Goal: Information Seeking & Learning: Find specific fact

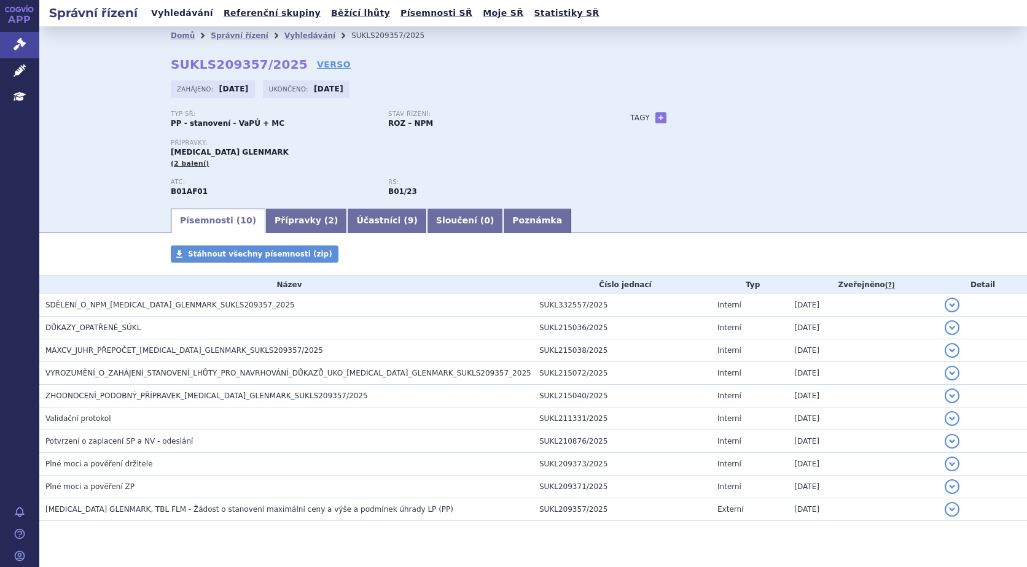
click at [185, 15] on link "Vyhledávání" at bounding box center [181, 13] width 69 height 17
click at [171, 11] on link "Vyhledávání" at bounding box center [181, 13] width 69 height 17
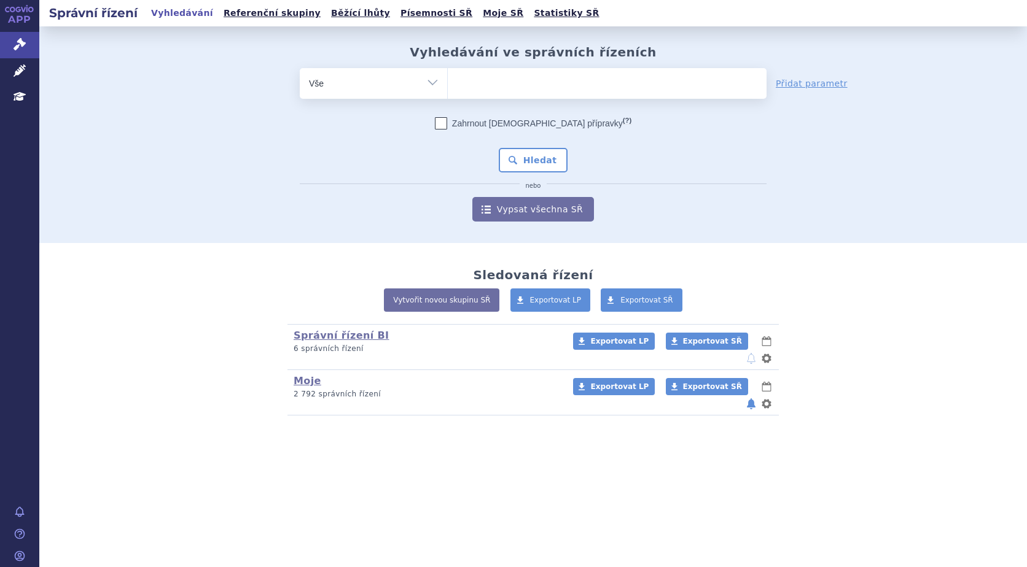
click at [155, 4] on ul "Vyhledávání Referenční skupiny Běžící lhůty Písemnosti SŘ Moje SŘ Statistiky SŘ" at bounding box center [375, 13] width 456 height 26
click at [161, 18] on link "Vyhledávání" at bounding box center [181, 13] width 69 height 17
click at [486, 83] on ul at bounding box center [607, 81] width 319 height 26
click at [448, 83] on select at bounding box center [447, 83] width 1 height 31
click at [518, 87] on ul at bounding box center [607, 81] width 319 height 26
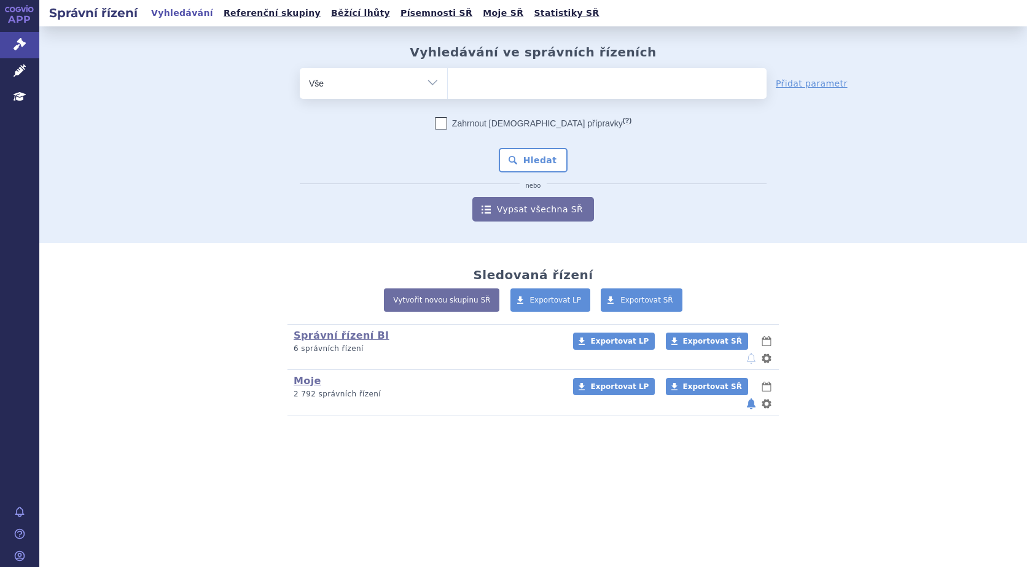
click at [448, 87] on select at bounding box center [447, 83] width 1 height 31
paste input "SUKLS182082/2025"
type input "SUKLS182082/2025"
select select "SUKLS182082/2025"
click at [538, 157] on button "Hledat" at bounding box center [533, 160] width 69 height 25
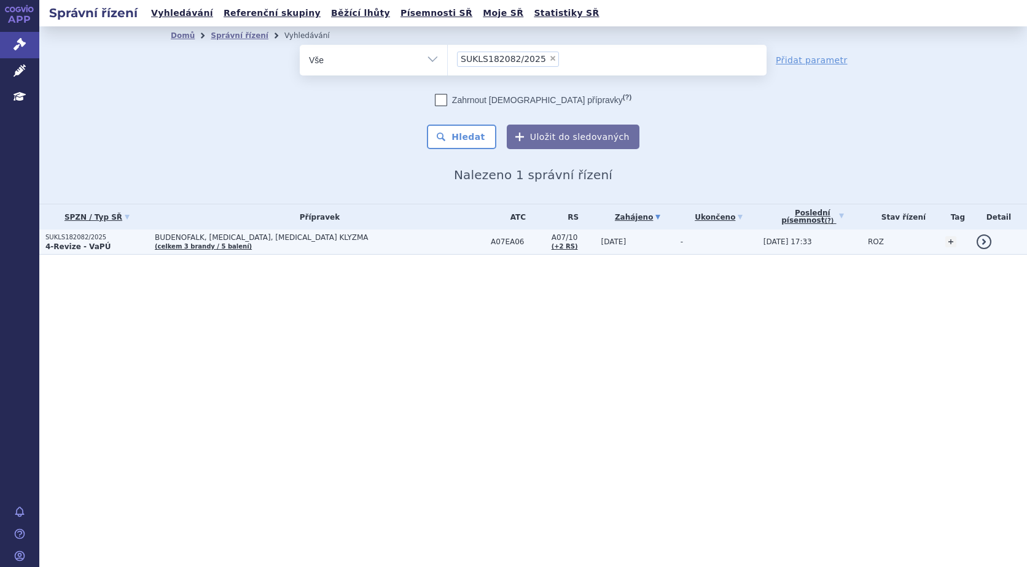
click at [192, 248] on link "(celkem 3 brandy / 5 balení)" at bounding box center [203, 246] width 97 height 7
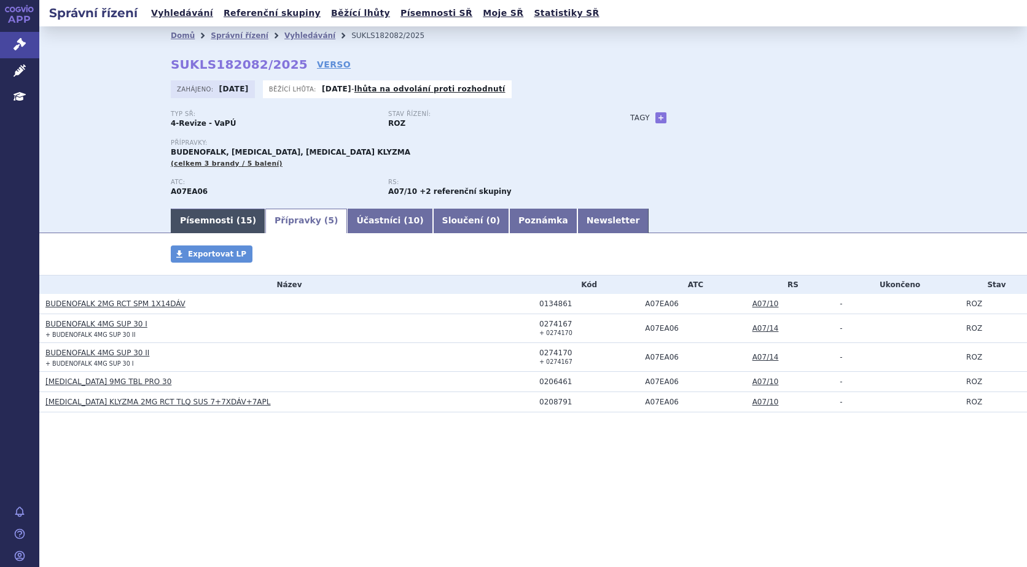
click at [221, 210] on link "Písemnosti ( 15 )" at bounding box center [218, 221] width 95 height 25
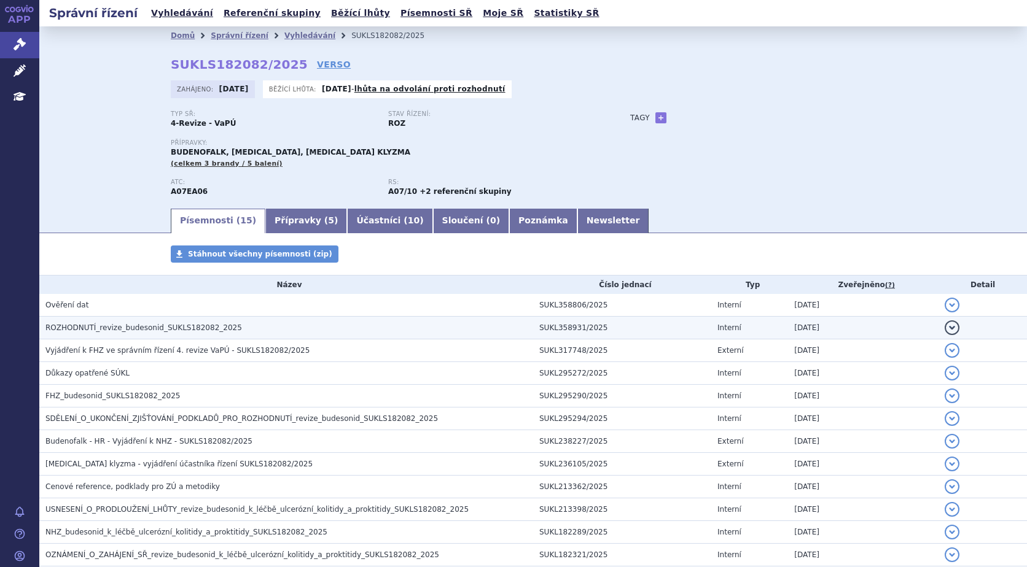
click at [147, 325] on span "ROZHODNUTÍ_revize_budesonid_SUKLS182082_2025" at bounding box center [143, 328] width 196 height 9
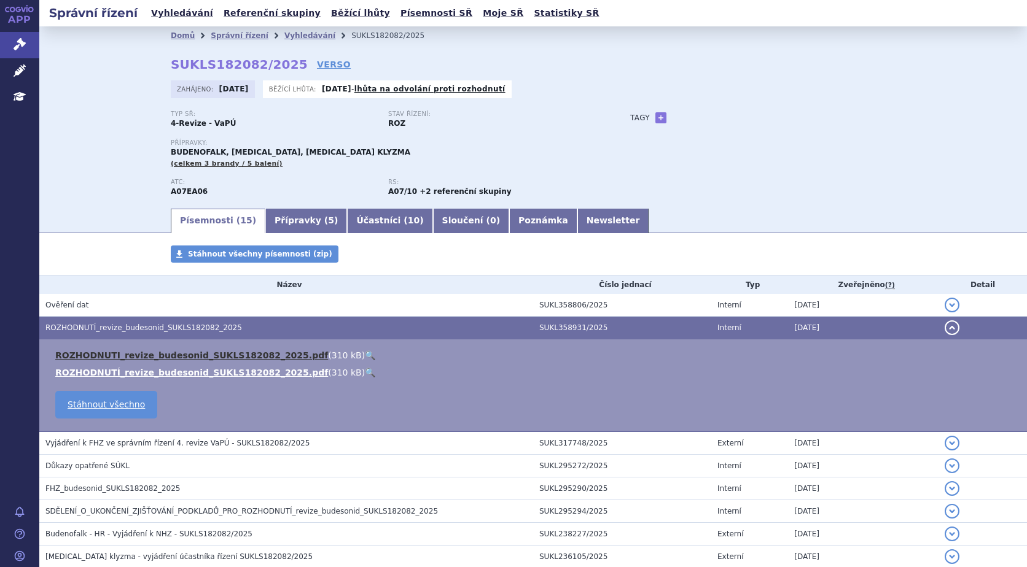
click at [192, 355] on link "ROZHODNUTI_revize_budesonid_SUKLS182082_2025.pdf" at bounding box center [191, 356] width 273 height 10
click at [176, 9] on link "Vyhledávání" at bounding box center [181, 13] width 69 height 17
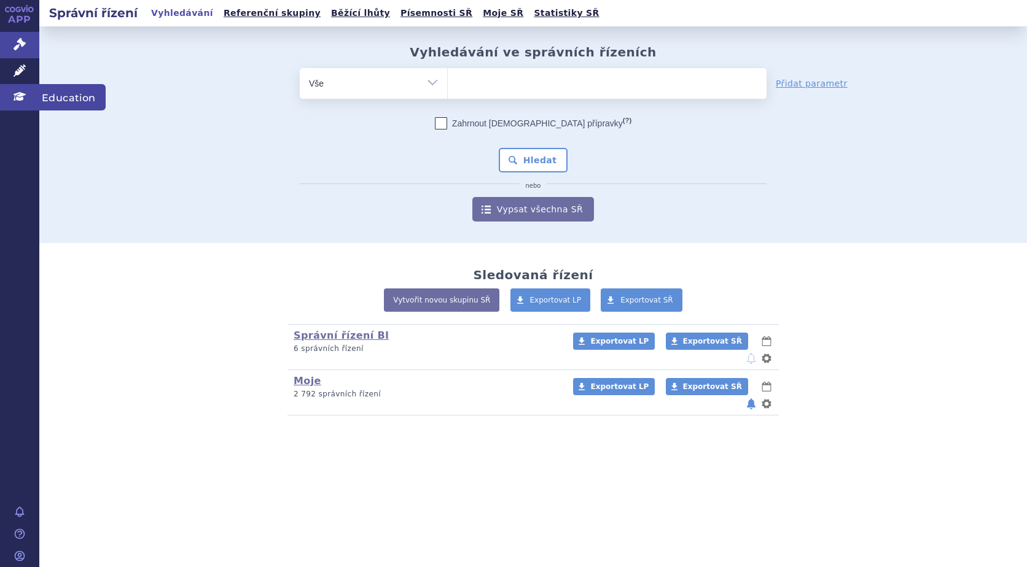
click at [25, 101] on icon at bounding box center [20, 96] width 12 height 12
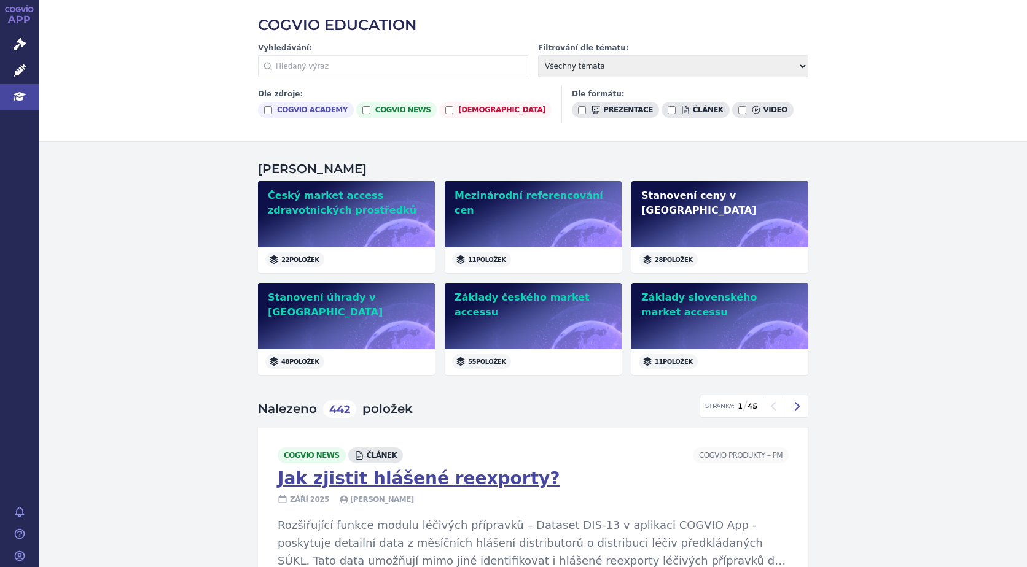
click at [721, 214] on div "Stanovení ceny v ČR" at bounding box center [719, 214] width 177 height 66
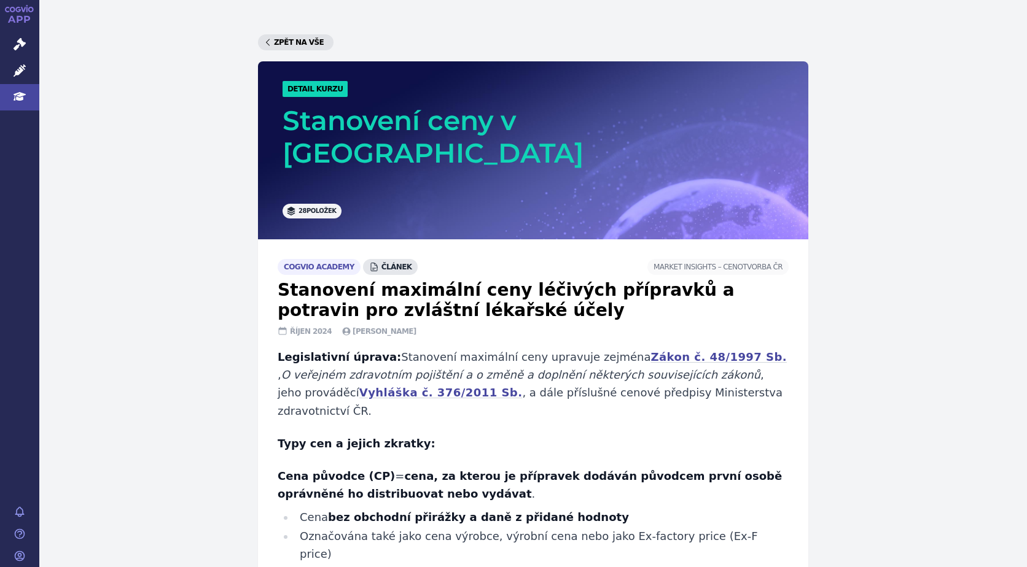
click at [285, 40] on link "Zpět na vše" at bounding box center [296, 42] width 76 height 16
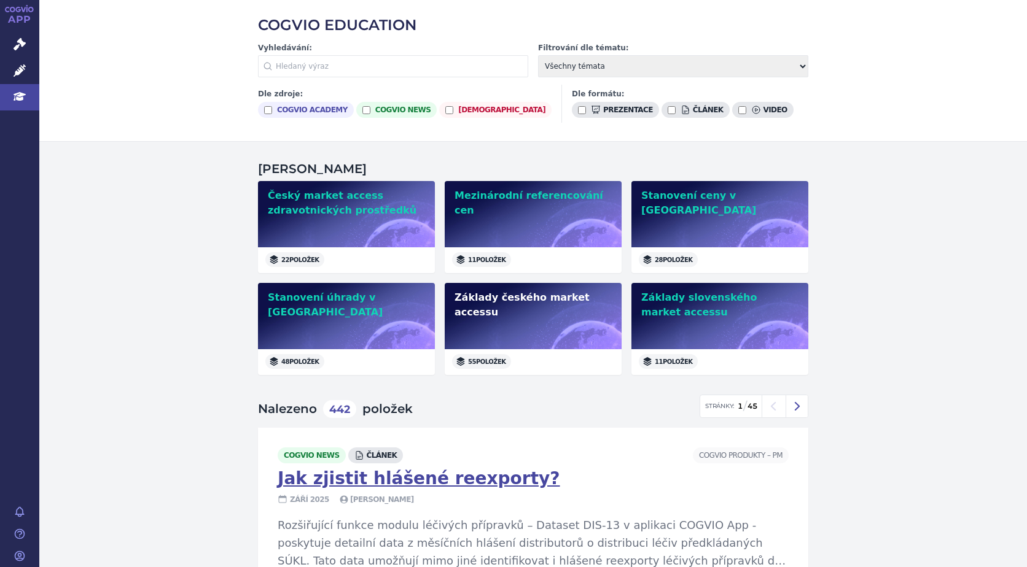
click at [527, 311] on div "Základy českého market accessu" at bounding box center [533, 316] width 177 height 66
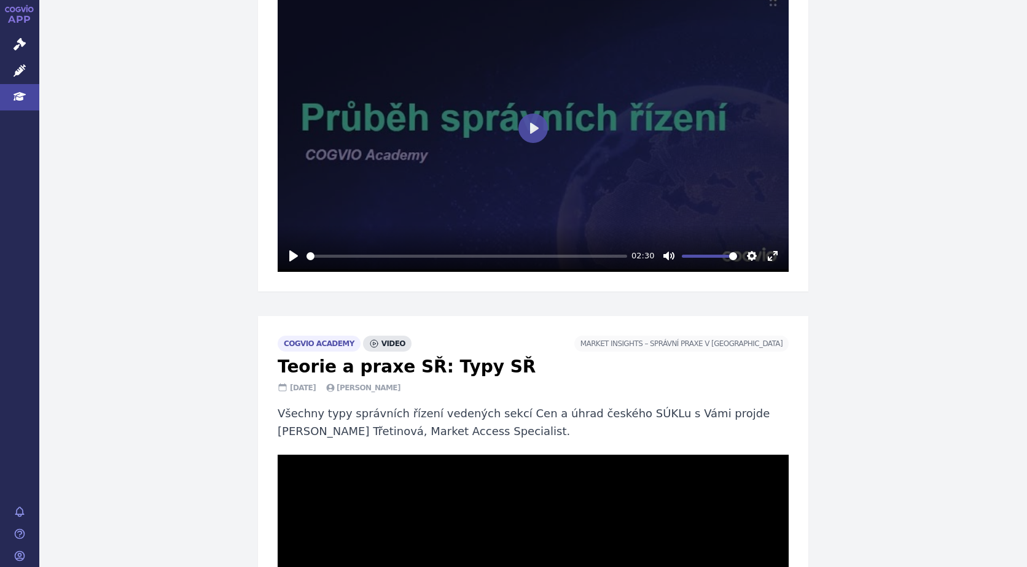
scroll to position [430, 0]
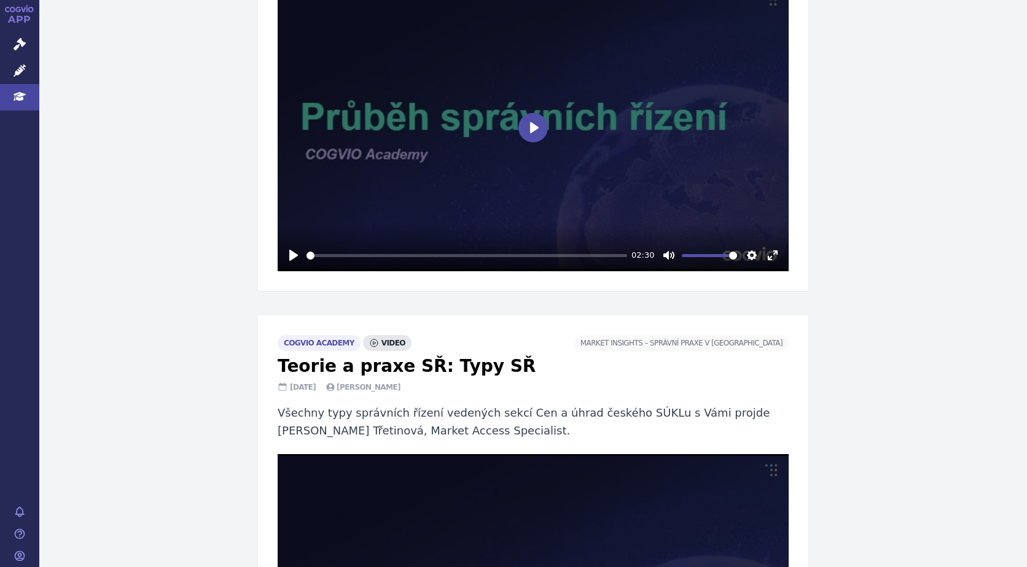
click at [537, 113] on button "Play" at bounding box center [532, 127] width 29 height 29
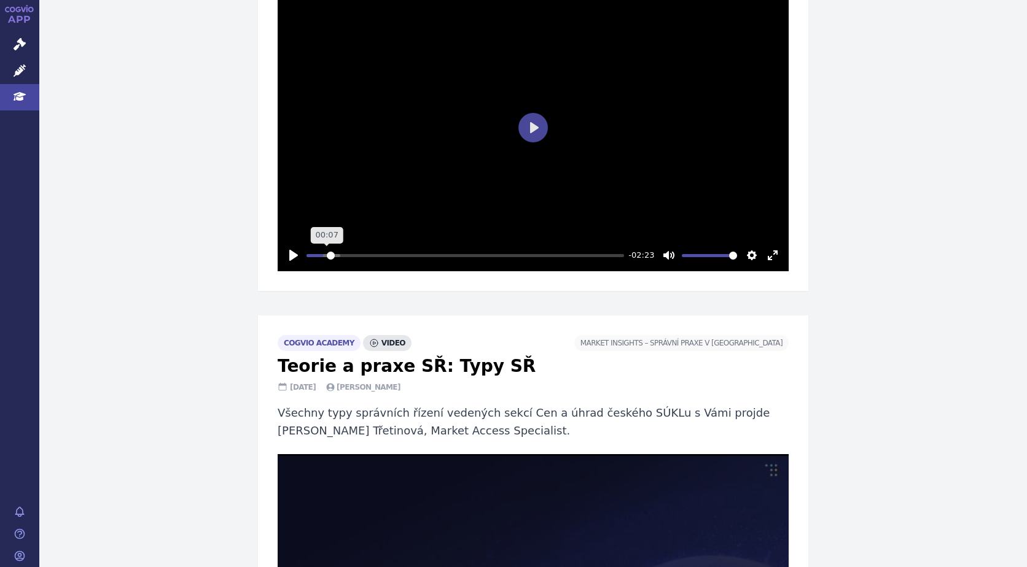
drag, startPoint x: 303, startPoint y: 241, endPoint x: 326, endPoint y: 241, distance: 22.7
click at [326, 250] on input "Seek" at bounding box center [464, 256] width 317 height 12
drag, startPoint x: 326, startPoint y: 241, endPoint x: 368, endPoint y: 241, distance: 41.7
click at [368, 250] on input "Seek" at bounding box center [464, 256] width 317 height 12
drag, startPoint x: 368, startPoint y: 241, endPoint x: 464, endPoint y: 241, distance: 96.4
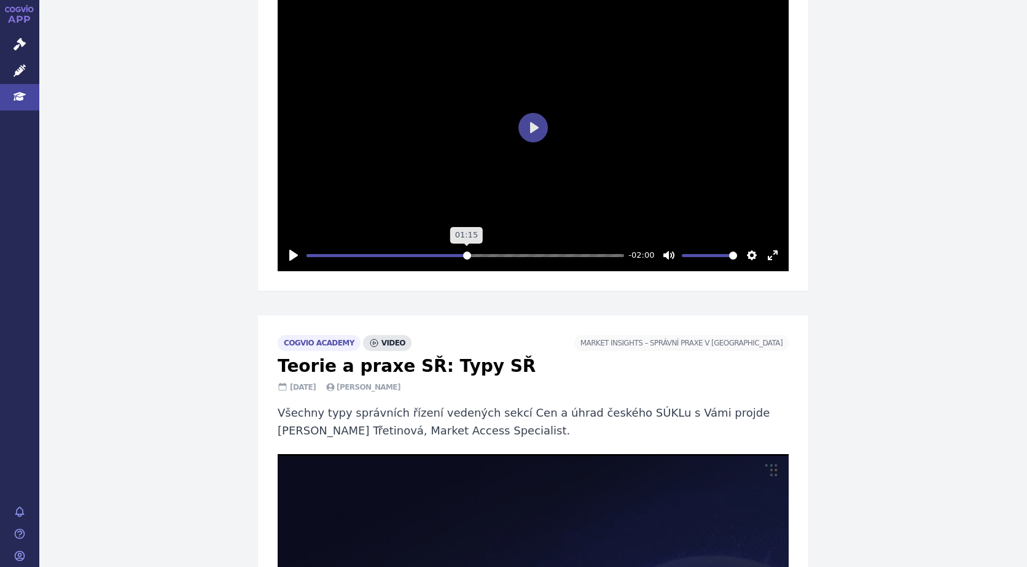
click at [464, 250] on input "Seek" at bounding box center [464, 256] width 317 height 12
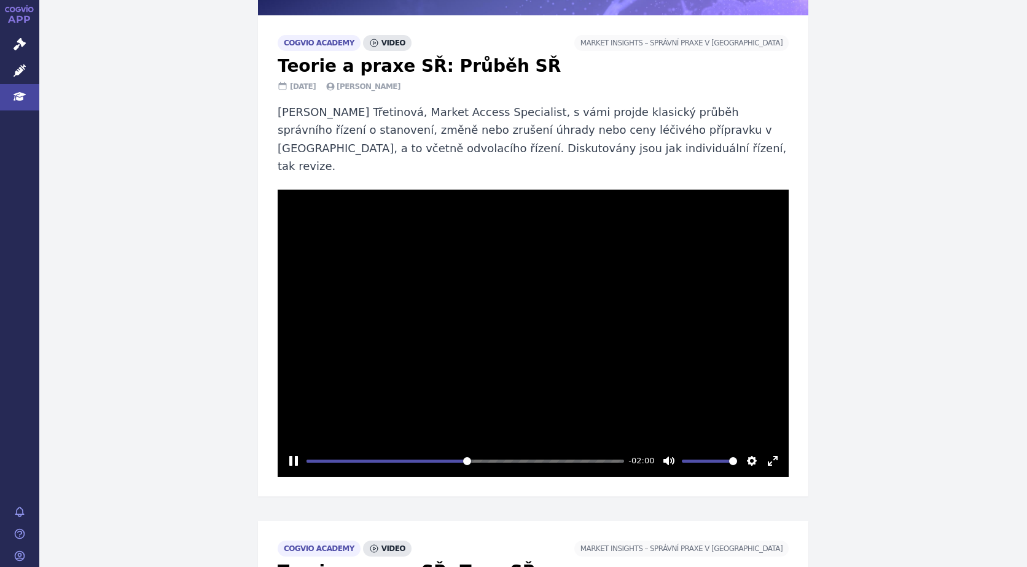
scroll to position [246, 0]
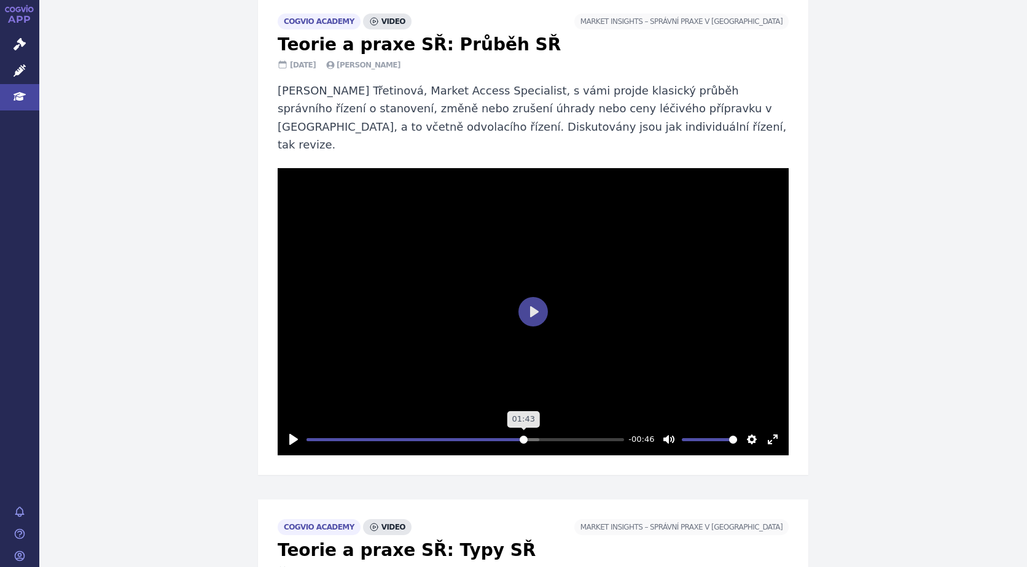
click at [521, 434] on input "Seek" at bounding box center [464, 440] width 317 height 12
click at [573, 434] on input "Seek" at bounding box center [464, 440] width 317 height 12
click at [607, 434] on input "Seek" at bounding box center [464, 440] width 317 height 12
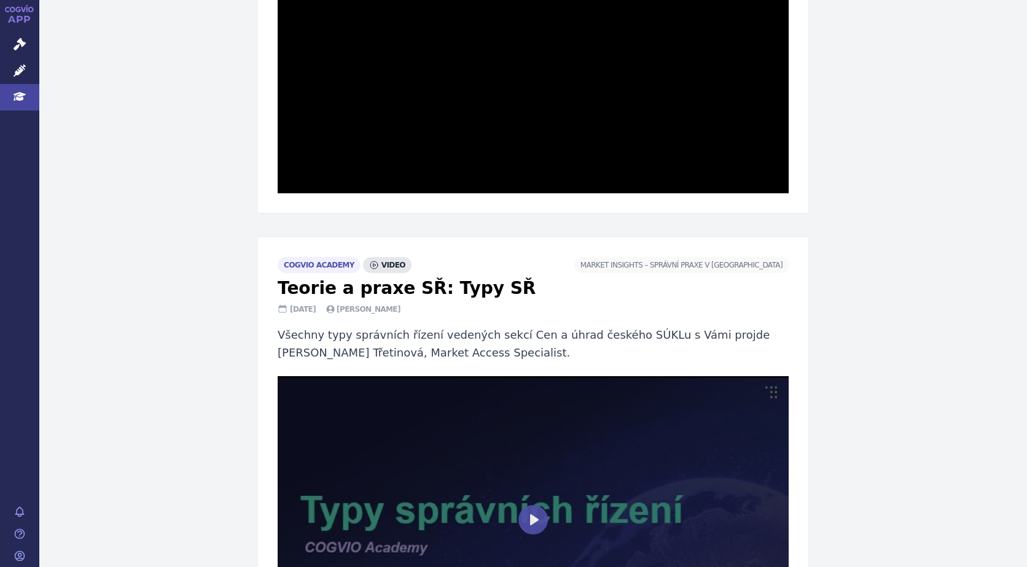
scroll to position [307, 0]
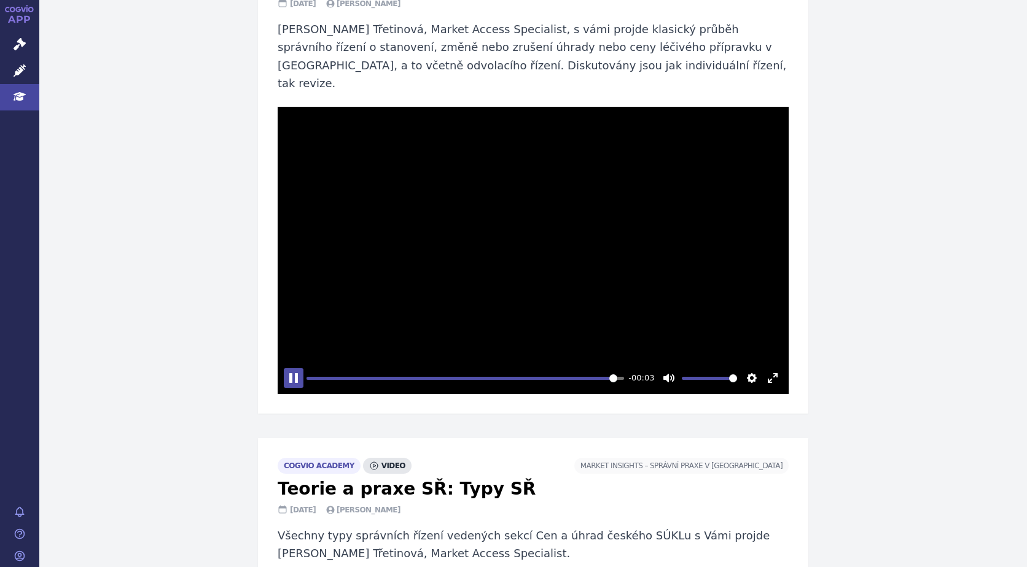
type input "97.87"
click at [295, 368] on button "Pause Play" at bounding box center [294, 378] width 20 height 20
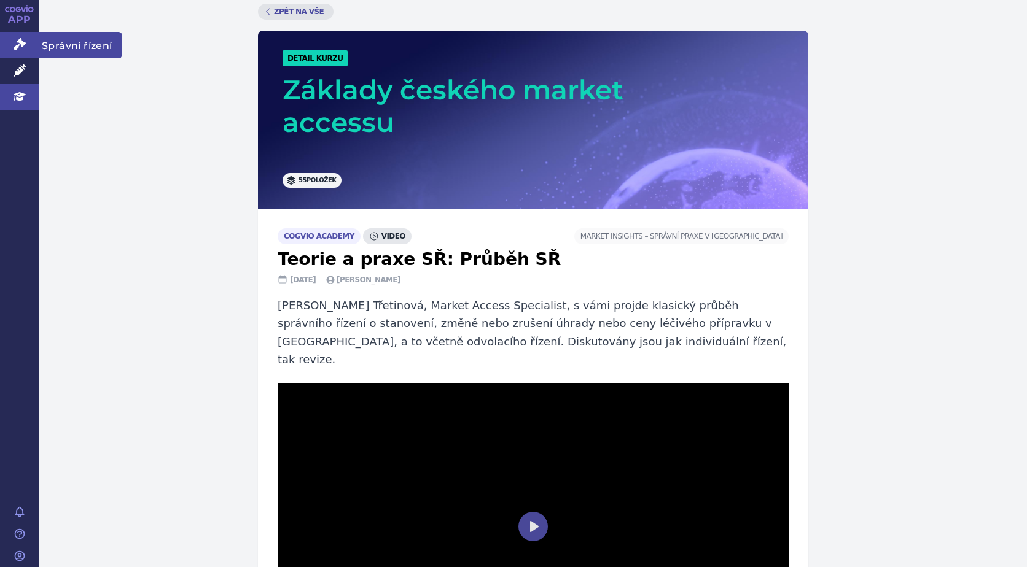
scroll to position [61, 0]
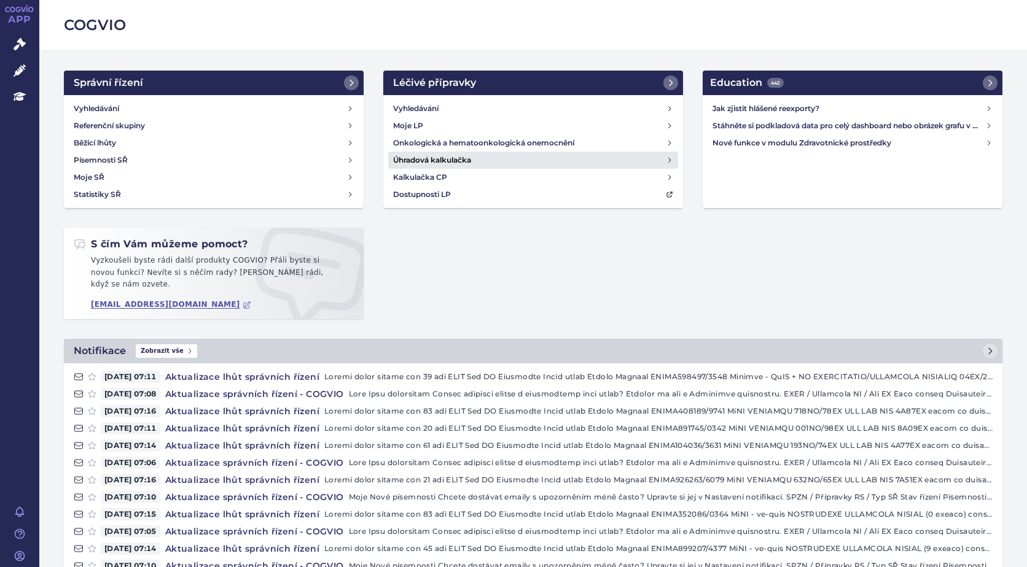
click at [476, 155] on link "Úhradová kalkulačka" at bounding box center [533, 160] width 290 height 17
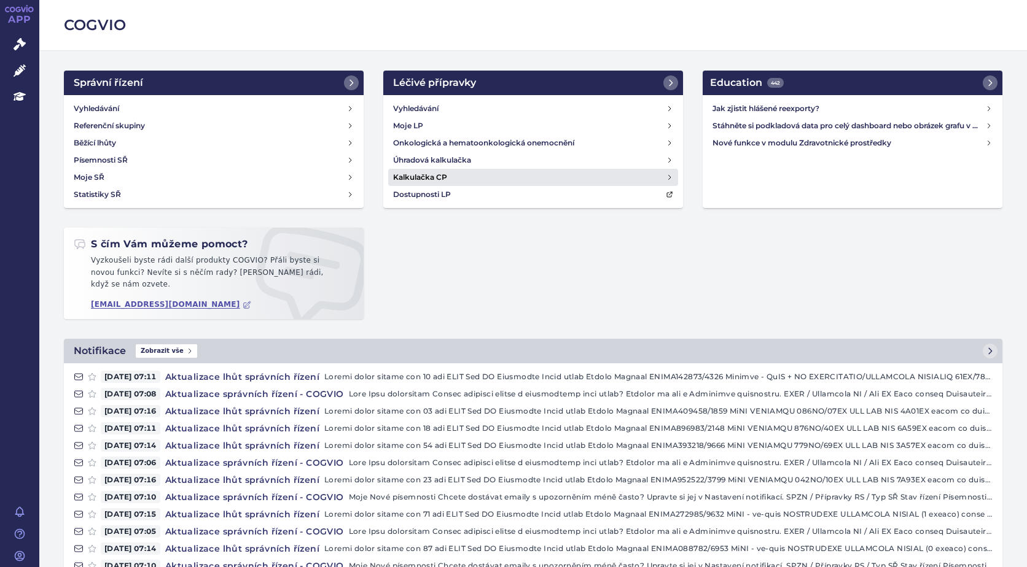
click at [439, 178] on h4 "Kalkulačka CP" at bounding box center [420, 177] width 54 height 12
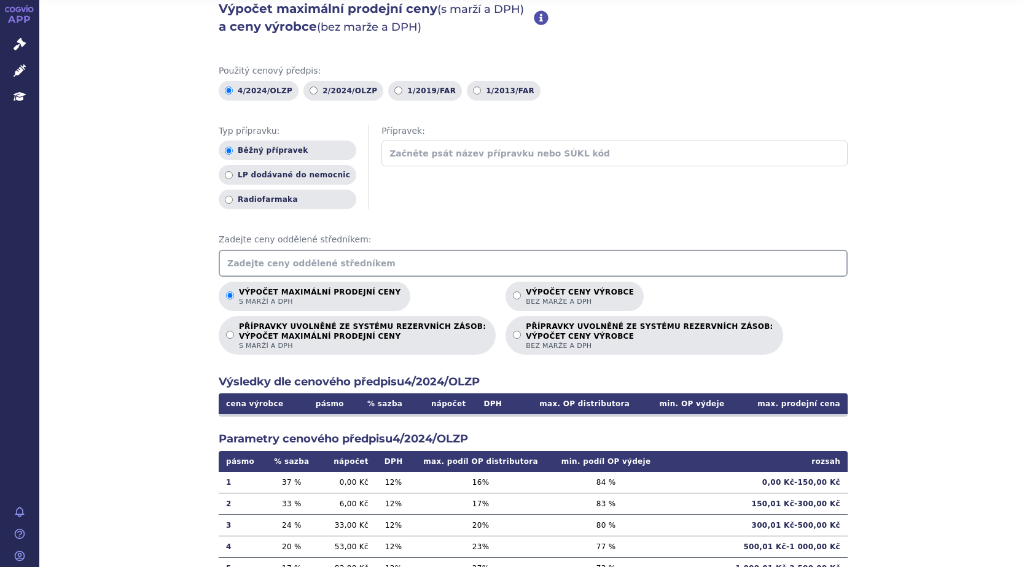
scroll to position [61, 0]
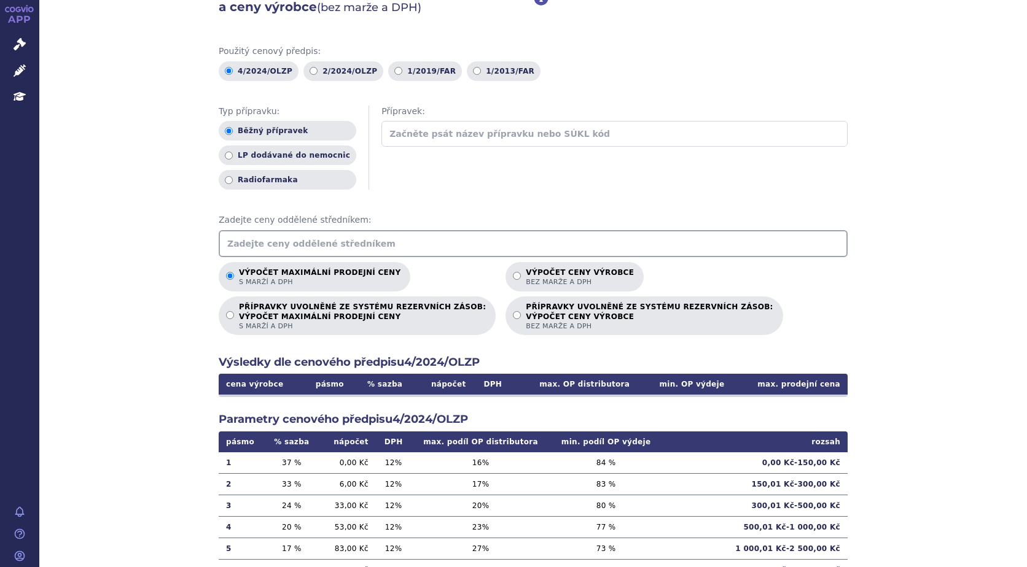
click at [403, 133] on input "text" at bounding box center [614, 134] width 466 height 26
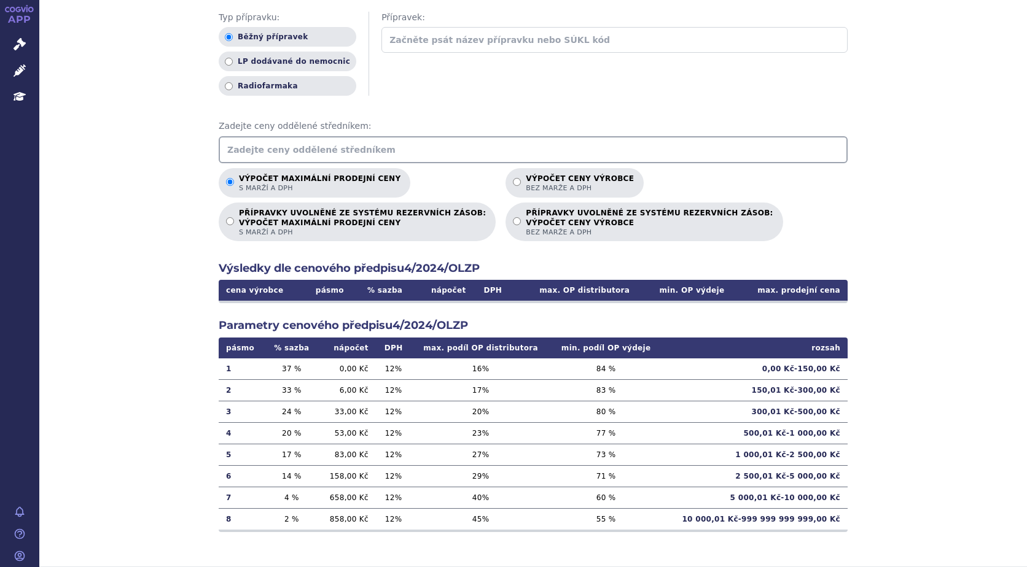
scroll to position [33, 0]
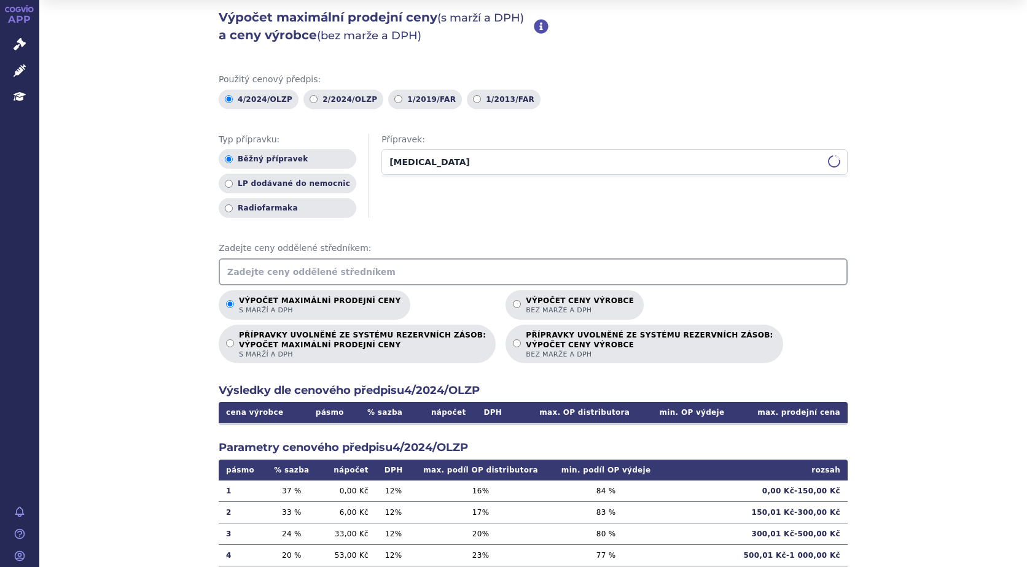
type input "CORTIMENT"
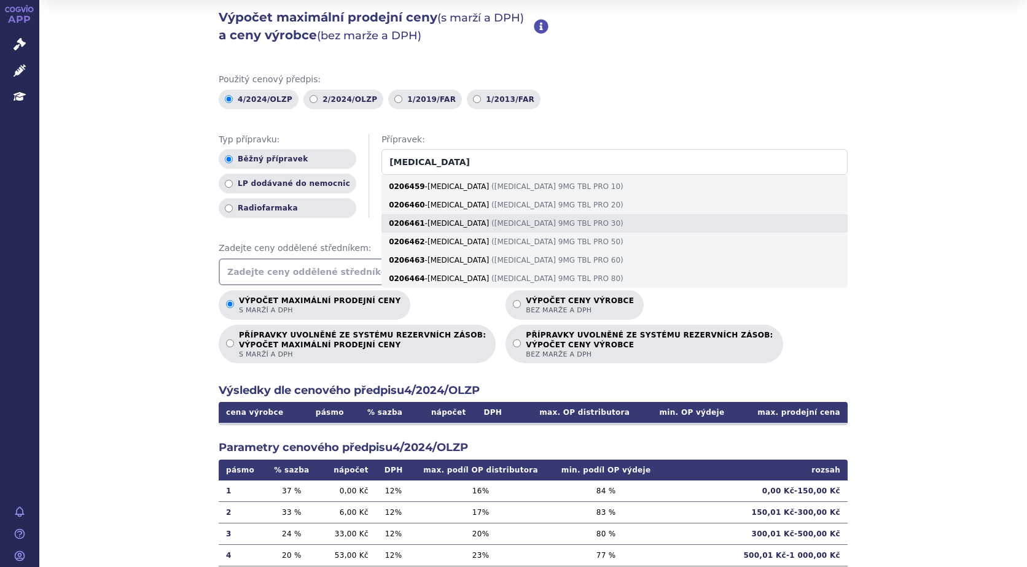
click at [439, 227] on div "0206461 - CORTIMENT ( CORTIMENT 9MG TBL PRO 30 )" at bounding box center [614, 223] width 466 height 18
click at [439, 175] on input "CORTIMENT" at bounding box center [614, 162] width 466 height 26
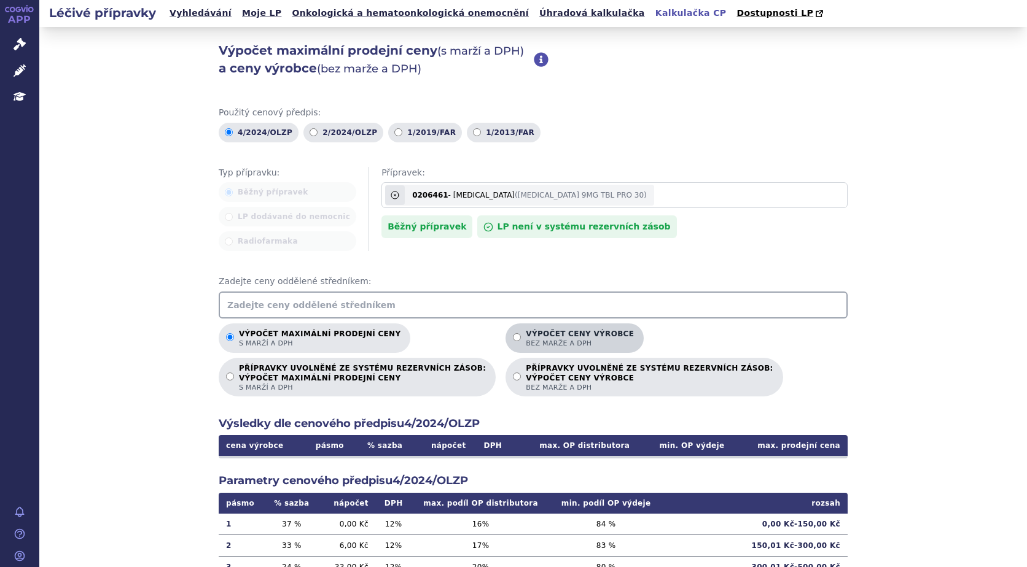
click at [526, 336] on p "Výpočet ceny výrobce bez marže a DPH" at bounding box center [580, 339] width 108 height 18
click at [513, 336] on input "Výpočet ceny výrobce bez marže a DPH" at bounding box center [517, 337] width 8 height 8
radio input "true"
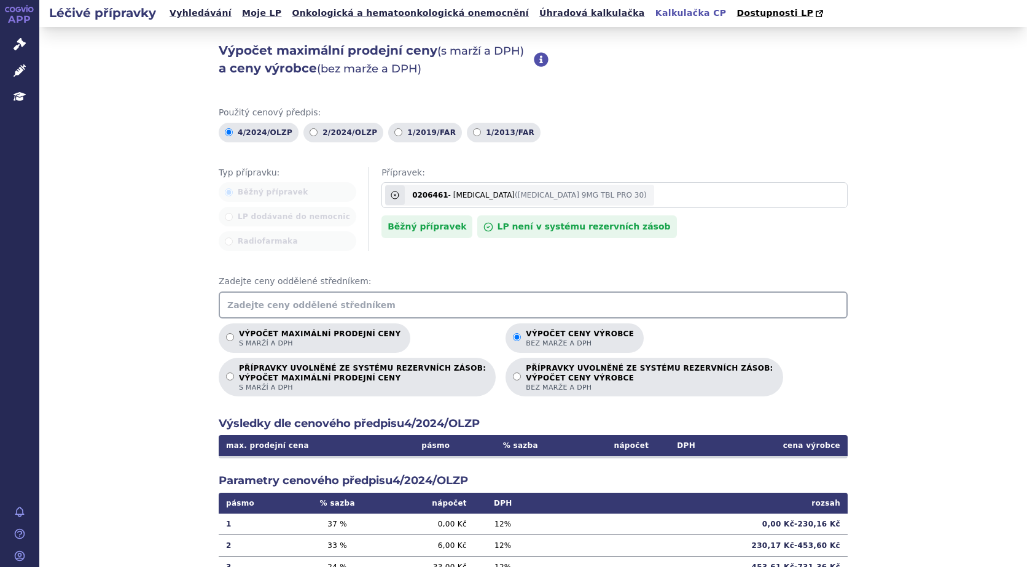
click at [362, 302] on input "text" at bounding box center [533, 305] width 629 height 27
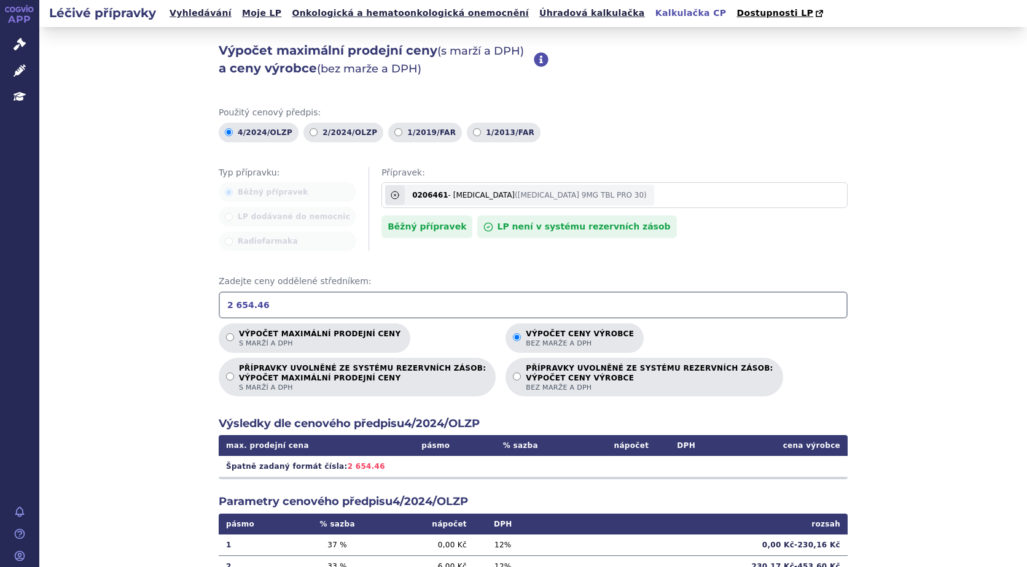
click at [257, 307] on input "2 654.46" at bounding box center [533, 305] width 629 height 27
type input "2654.46"
drag, startPoint x: 794, startPoint y: 468, endPoint x: 825, endPoint y: 468, distance: 30.7
click at [825, 468] on td "1 954,75 Kč" at bounding box center [781, 466] width 131 height 21
click at [495, 199] on div "0206461 - CORTIMENT (CORTIMENT 9MG TBL PRO 30)" at bounding box center [529, 195] width 249 height 18
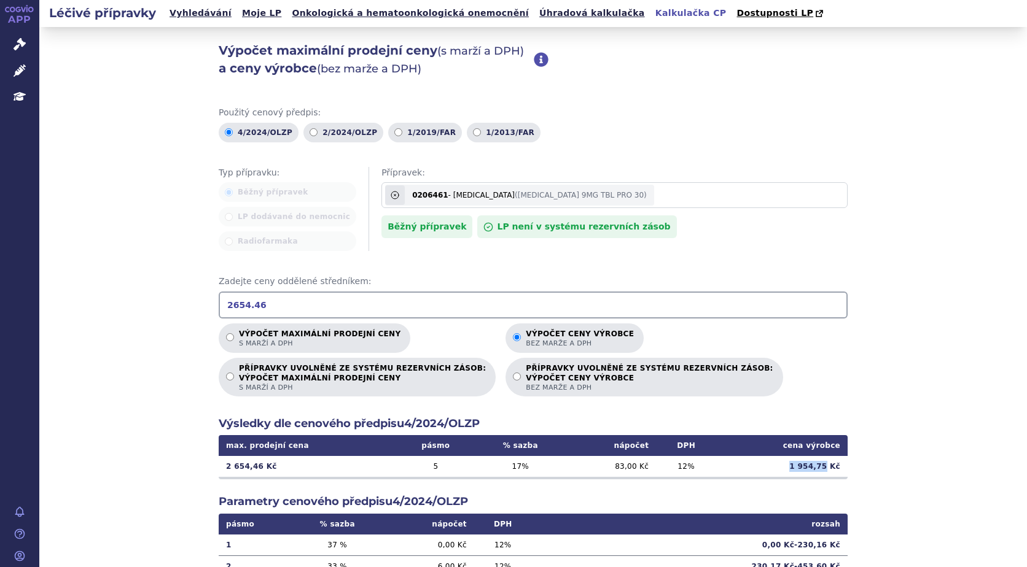
click at [495, 199] on input "[MEDICAL_DATA]" at bounding box center [614, 195] width 466 height 26
click at [537, 14] on link "Úhradová kalkulačka" at bounding box center [591, 13] width 113 height 17
click at [535, 7] on link "Úhradová kalkulačka" at bounding box center [591, 13] width 113 height 17
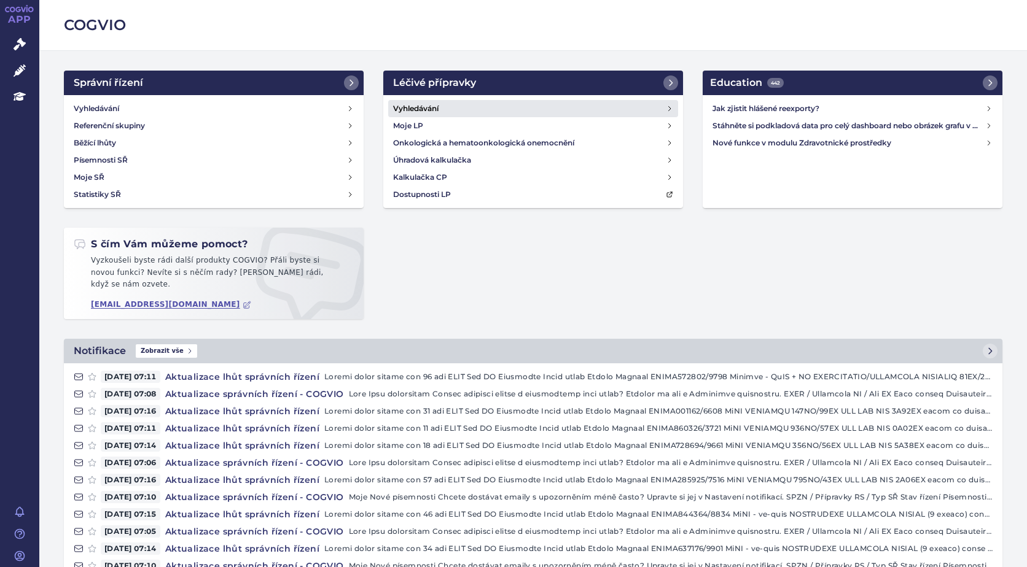
click at [427, 105] on h4 "Vyhledávání" at bounding box center [415, 109] width 45 height 12
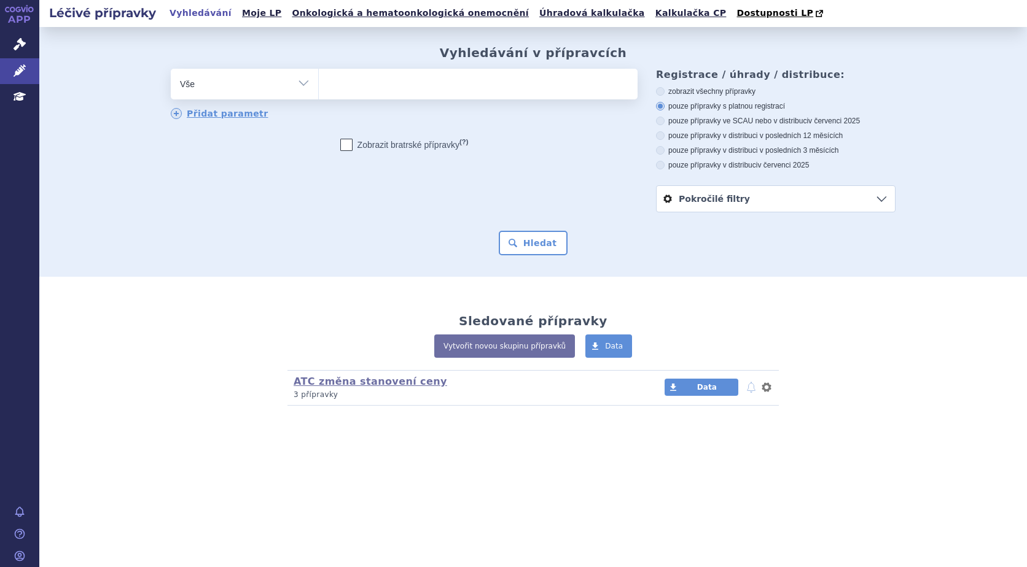
drag, startPoint x: 0, startPoint y: 0, endPoint x: 352, endPoint y: 85, distance: 362.5
click at [352, 85] on ul at bounding box center [478, 82] width 319 height 26
click at [319, 85] on select at bounding box center [318, 83] width 1 height 31
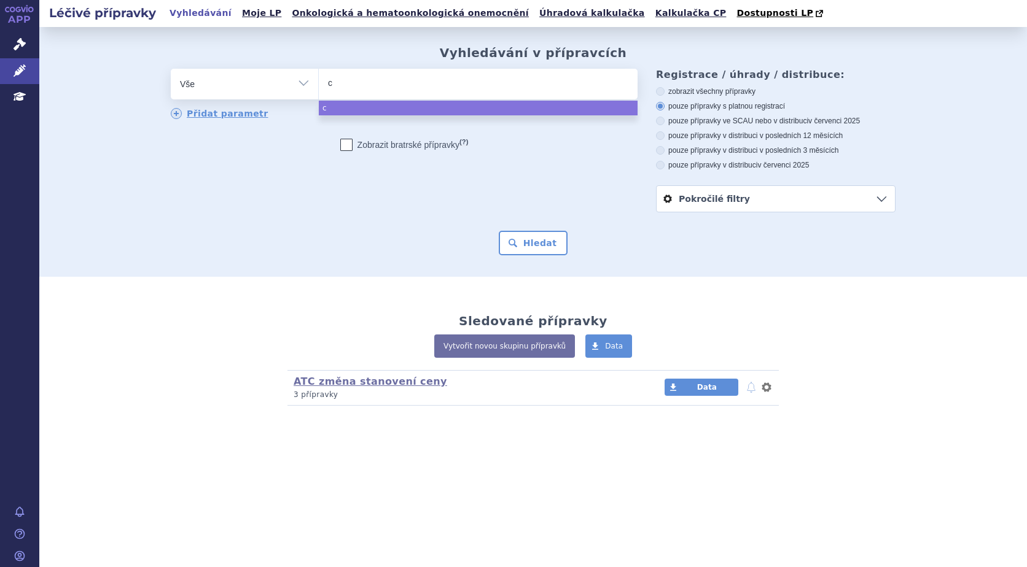
type input "co"
type input "cot"
type input "coti"
type input "cot"
type input "cor"
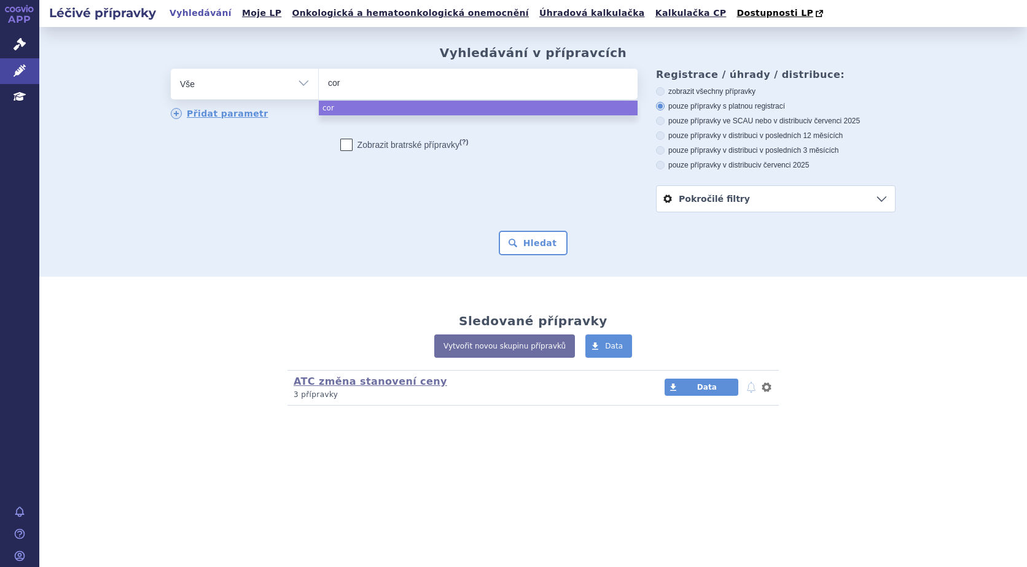
type input "cori"
type input "corit"
type input "cort"
type input "corti"
type input "cortime"
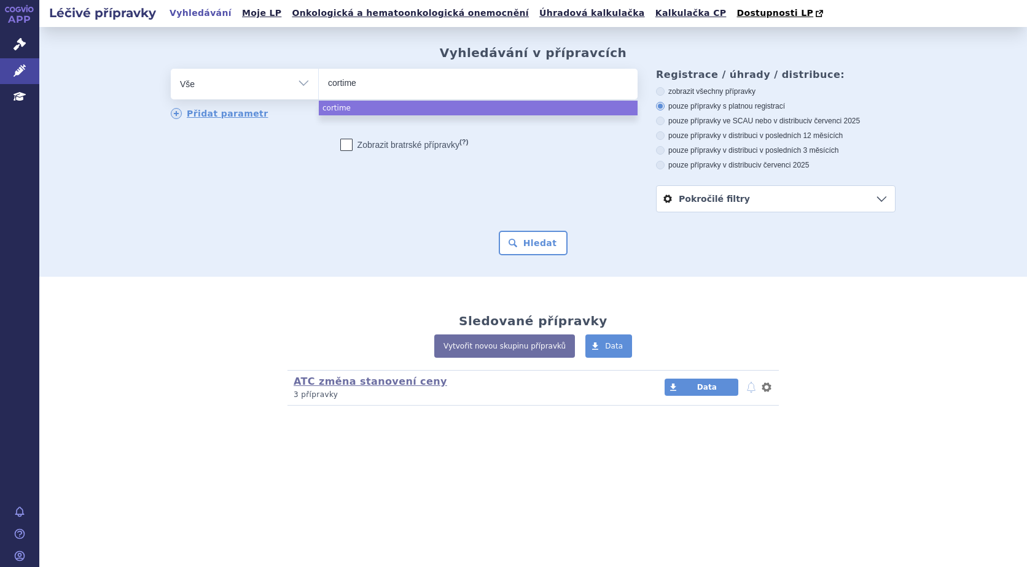
type input "cortimex"
select select "cortimex"
click at [548, 261] on div "Vyhledávání v přípravcích odstranit Vše Přípravek/SUKL kód MAH VPOIS ×" at bounding box center [532, 152] width 987 height 250
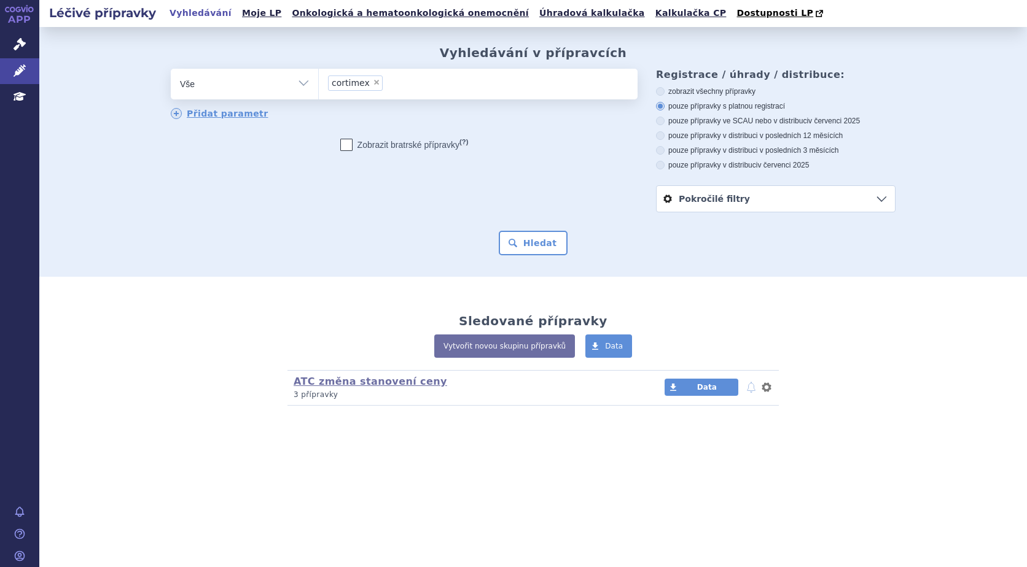
click at [404, 85] on input "cortimex × cortimex" at bounding box center [415, 82] width 58 height 15
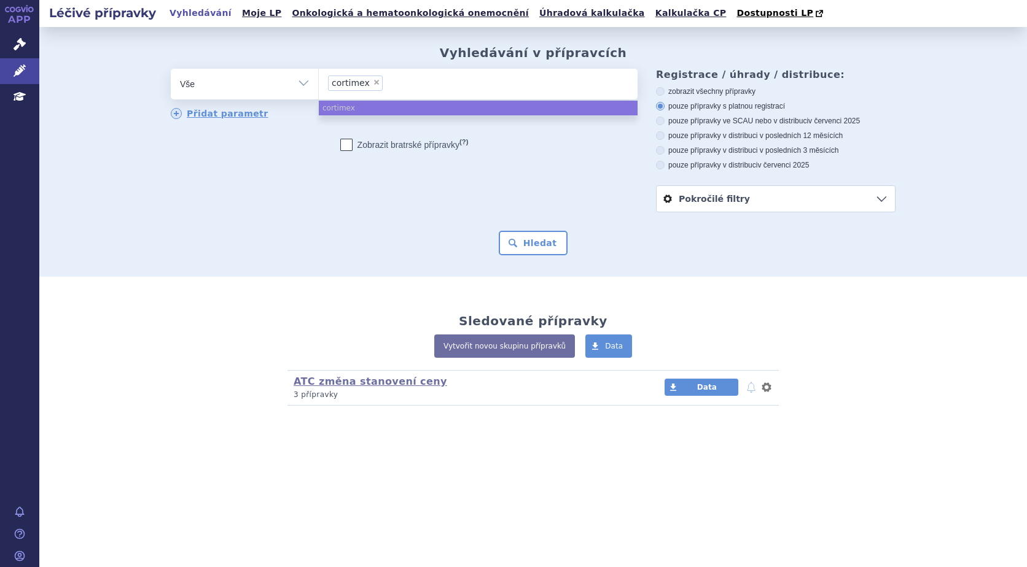
click at [374, 83] on span "×" at bounding box center [376, 82] width 7 height 7
click at [319, 83] on select "cortimex" at bounding box center [318, 83] width 1 height 31
select select
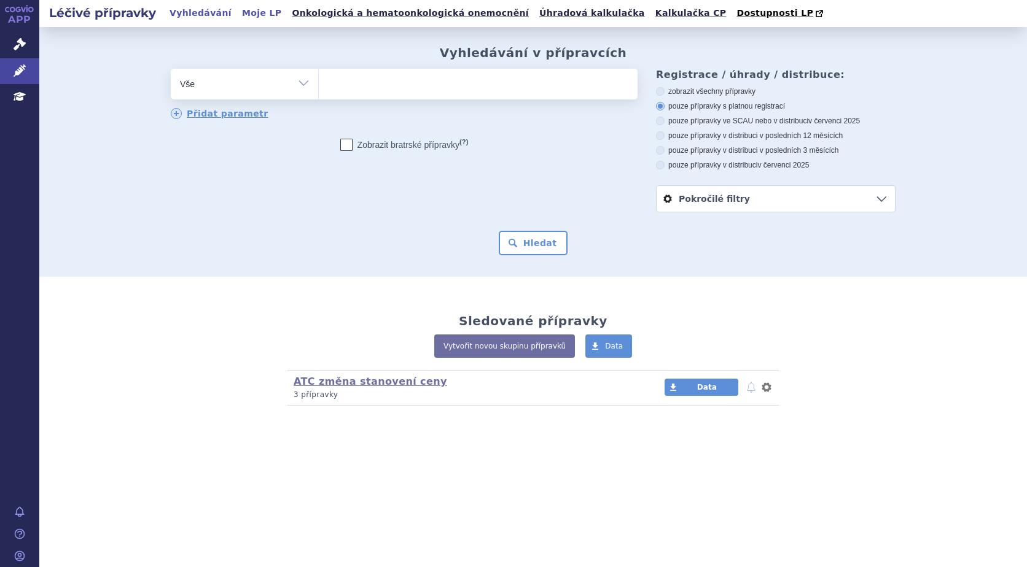
click at [238, 10] on link "Moje LP" at bounding box center [261, 13] width 47 height 17
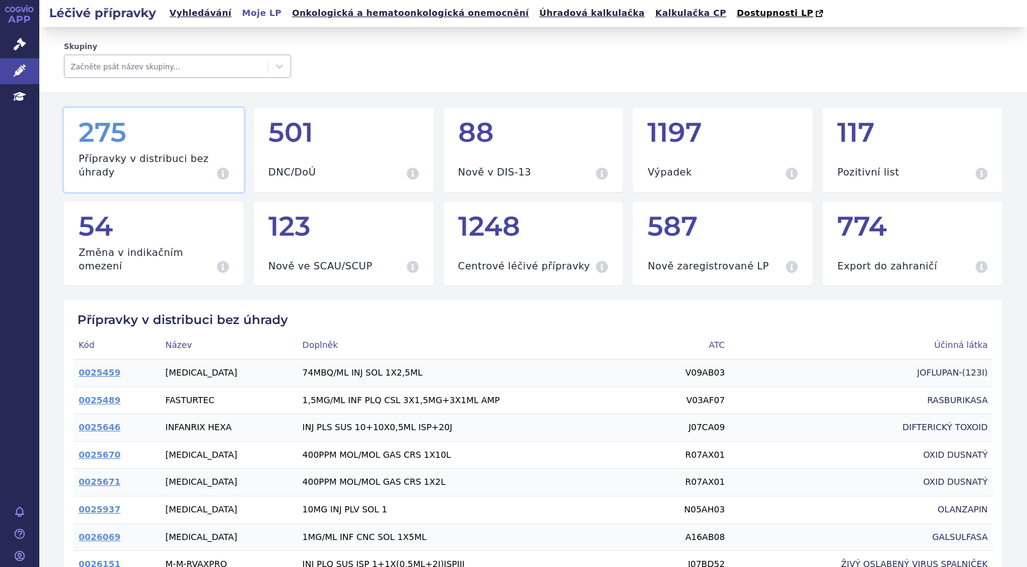
click at [161, 57] on div "Začněte psát název skupiny..." at bounding box center [165, 66] width 203 height 20
type input "[MEDICAL_DATA]"
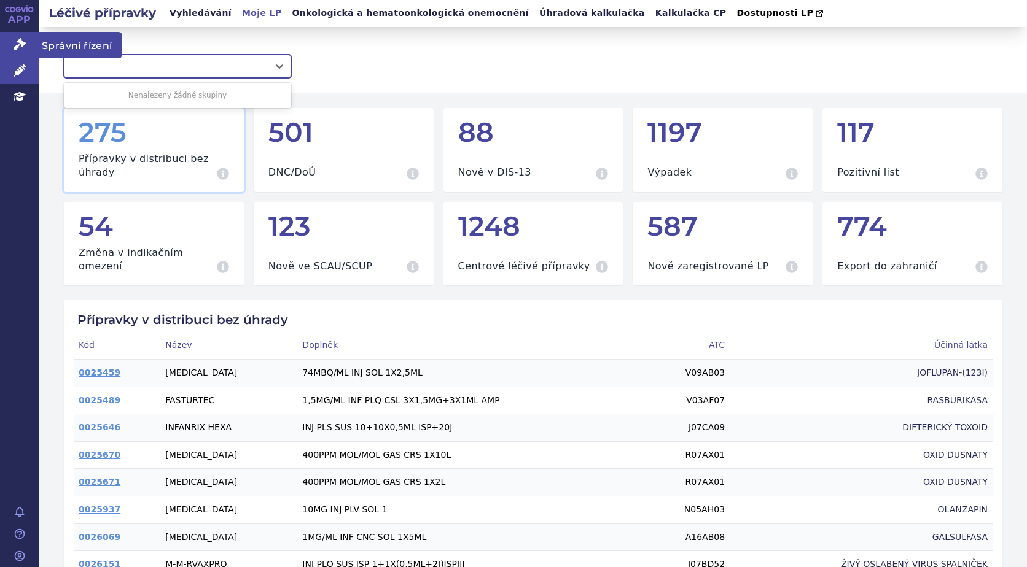
click at [47, 47] on span "Správní řízení" at bounding box center [80, 45] width 83 height 26
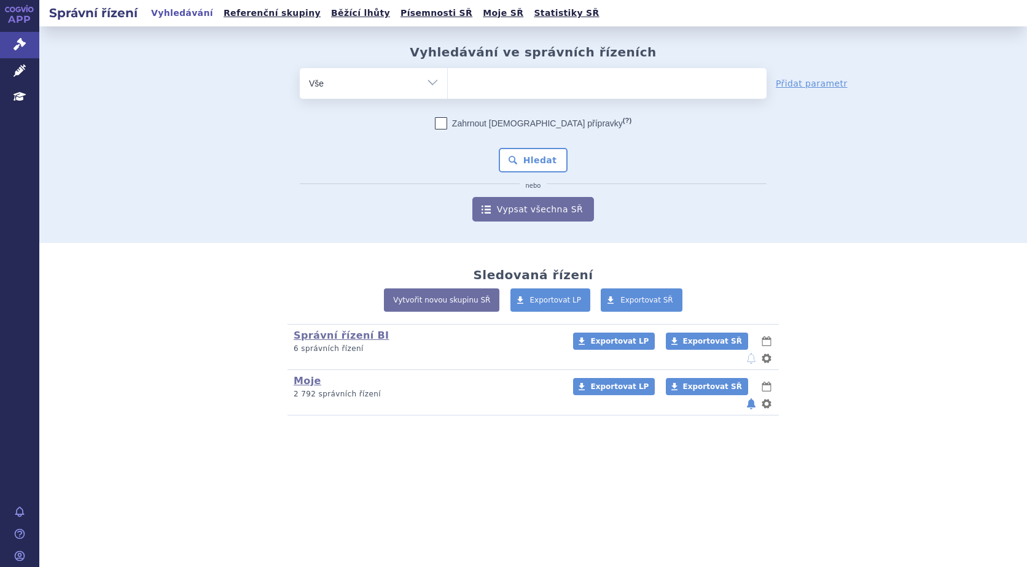
click at [519, 80] on ul at bounding box center [607, 81] width 319 height 26
click at [448, 80] on select at bounding box center [447, 83] width 1 height 31
type input "cor"
type input "corti"
type input "cortime"
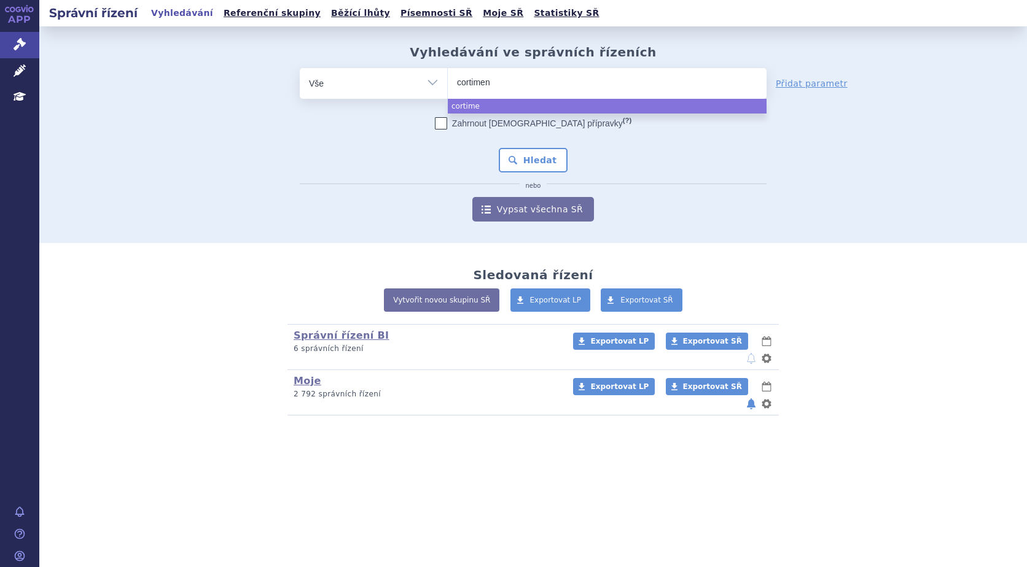
type input "[MEDICAL_DATA]"
select select "[MEDICAL_DATA]"
drag, startPoint x: 454, startPoint y: 107, endPoint x: 465, endPoint y: 111, distance: 11.5
click at [455, 107] on ul "[MEDICAL_DATA]" at bounding box center [607, 106] width 319 height 15
click at [528, 157] on button "Hledat" at bounding box center [533, 160] width 69 height 25
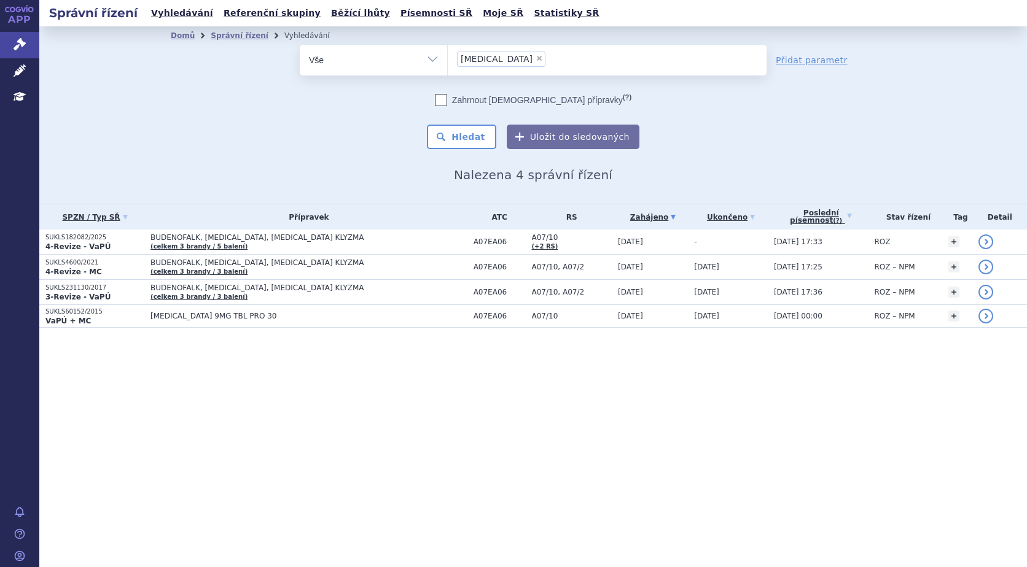
drag, startPoint x: 393, startPoint y: 417, endPoint x: 314, endPoint y: 363, distance: 95.9
click at [395, 417] on div "Správní řízení Vyhledávání Referenční skupiny Běžící lhůty Písemnosti SŘ Moje S…" at bounding box center [532, 283] width 987 height 567
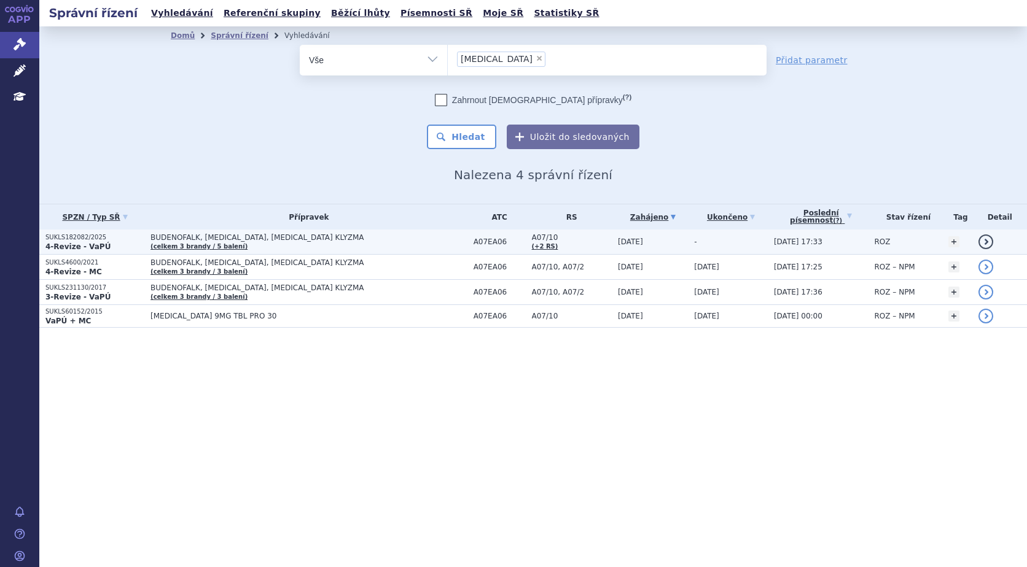
click at [77, 243] on strong "4-Revize - VaPÚ" at bounding box center [77, 247] width 65 height 9
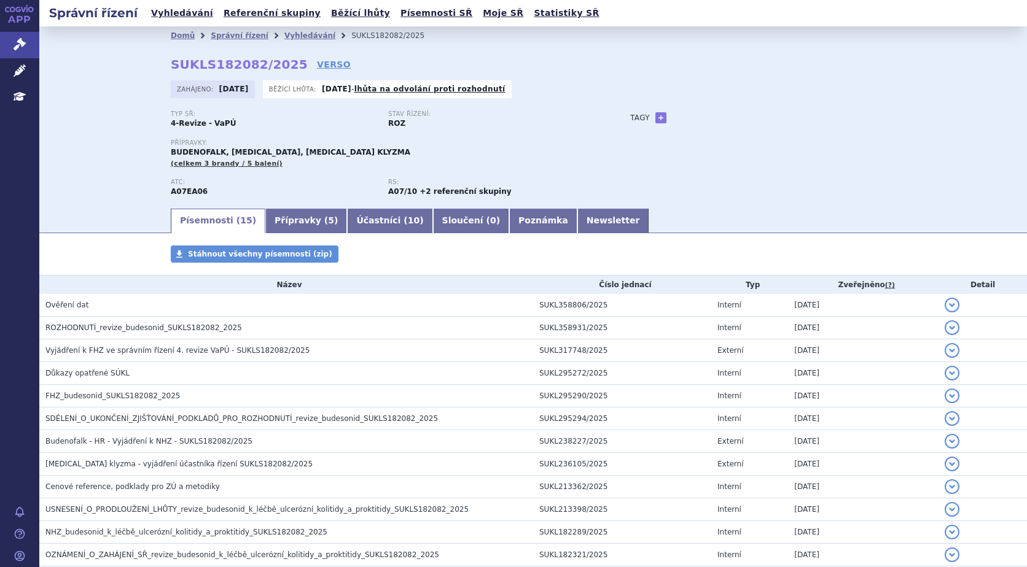
drag, startPoint x: 283, startPoint y: 67, endPoint x: 149, endPoint y: 67, distance: 134.5
click at [149, 67] on div "Domů Správní řízení Vyhledávání SUKLS182082/2025 SUKLS182082/2025 VERSO [GEOGRA…" at bounding box center [533, 126] width 774 height 162
copy h2 "SUKLS182082/2025 VERSO"
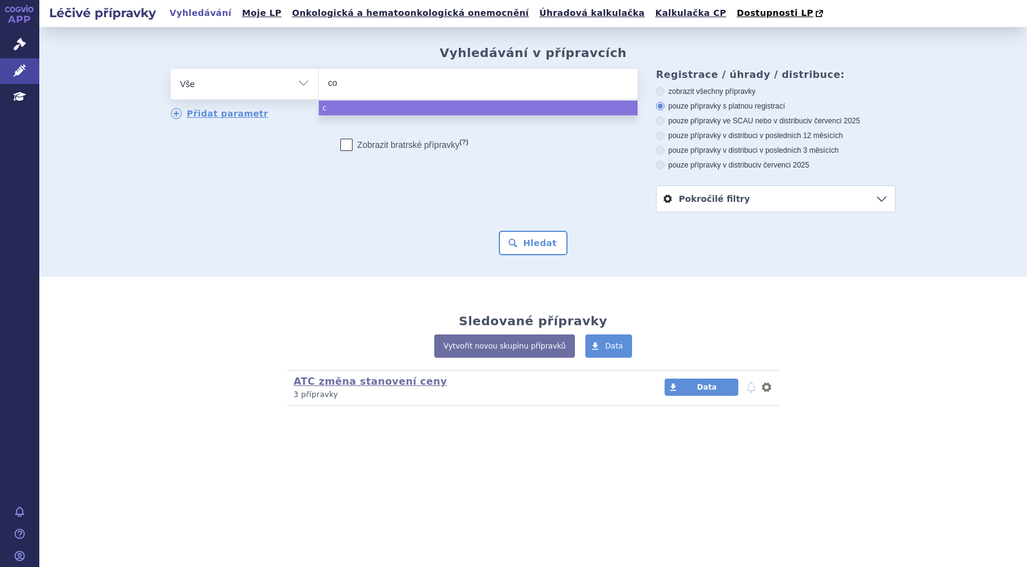
type input "cor"
type input "corti"
type input "cortim"
type input "cortime"
type input "cortimex"
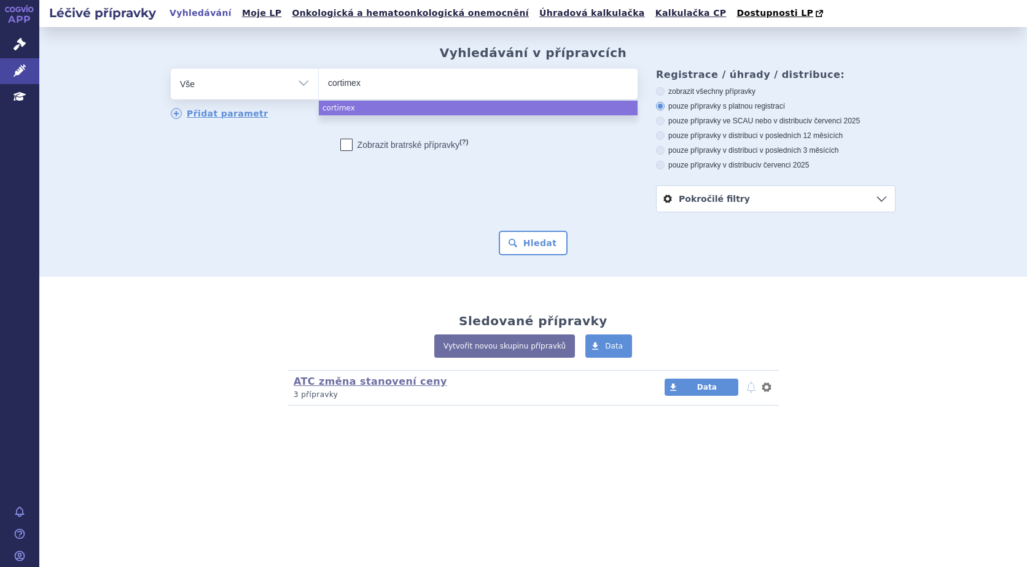
type input "cortime"
type input "[MEDICAL_DATA]"
select select "[MEDICAL_DATA]"
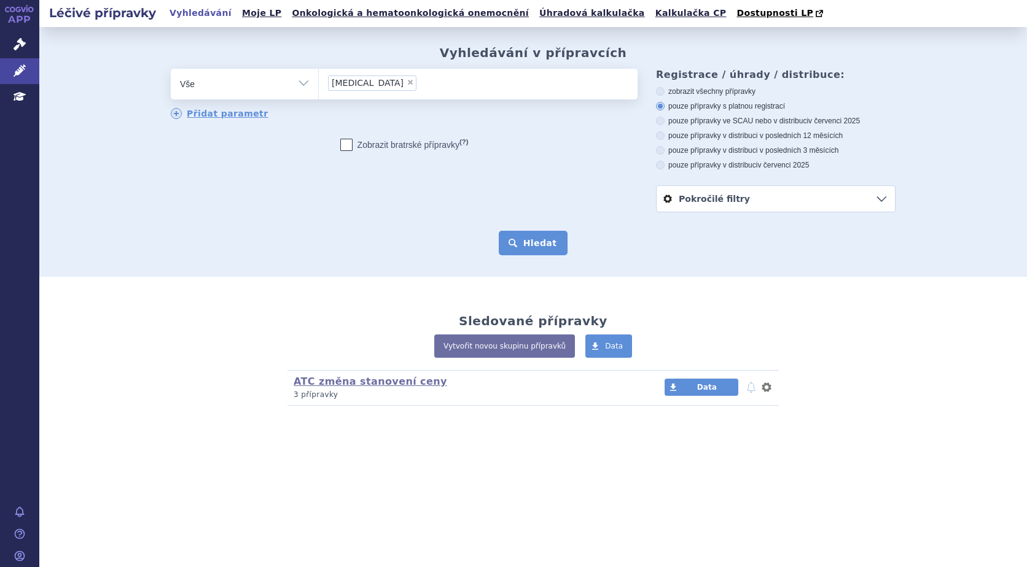
click at [526, 241] on button "Hledat" at bounding box center [533, 243] width 69 height 25
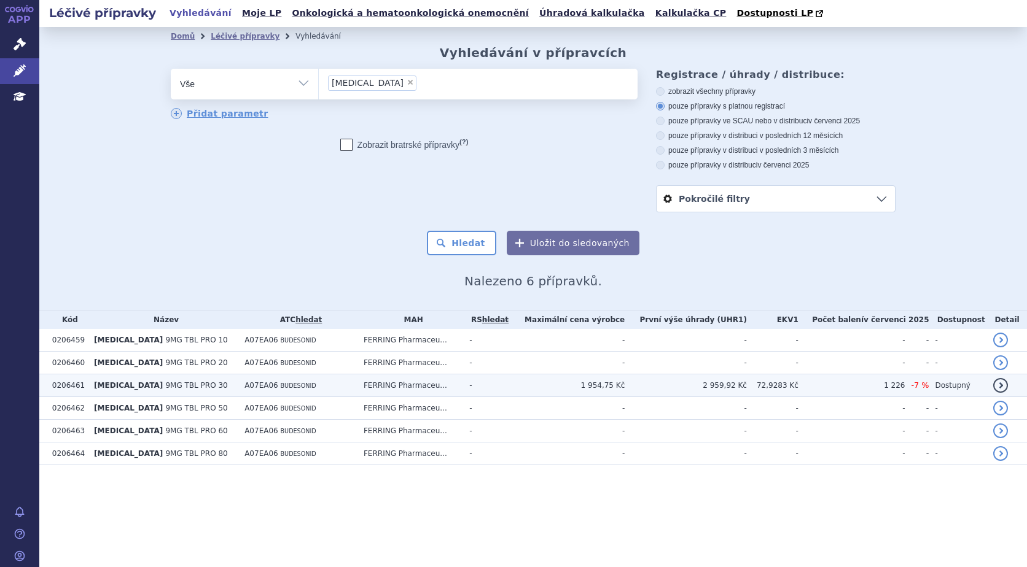
click at [217, 386] on td "[MEDICAL_DATA] 9MG TBL PRO 30" at bounding box center [163, 386] width 150 height 23
drag, startPoint x: 212, startPoint y: 383, endPoint x: 204, endPoint y: 384, distance: 8.0
click at [212, 384] on td "[MEDICAL_DATA] 9MG TBL PRO 30" at bounding box center [163, 386] width 150 height 23
click at [238, 383] on td "A07EA06 BUDESONID" at bounding box center [297, 386] width 119 height 23
click at [394, 390] on td "FERRING Pharmaceu..." at bounding box center [410, 386] width 106 height 23
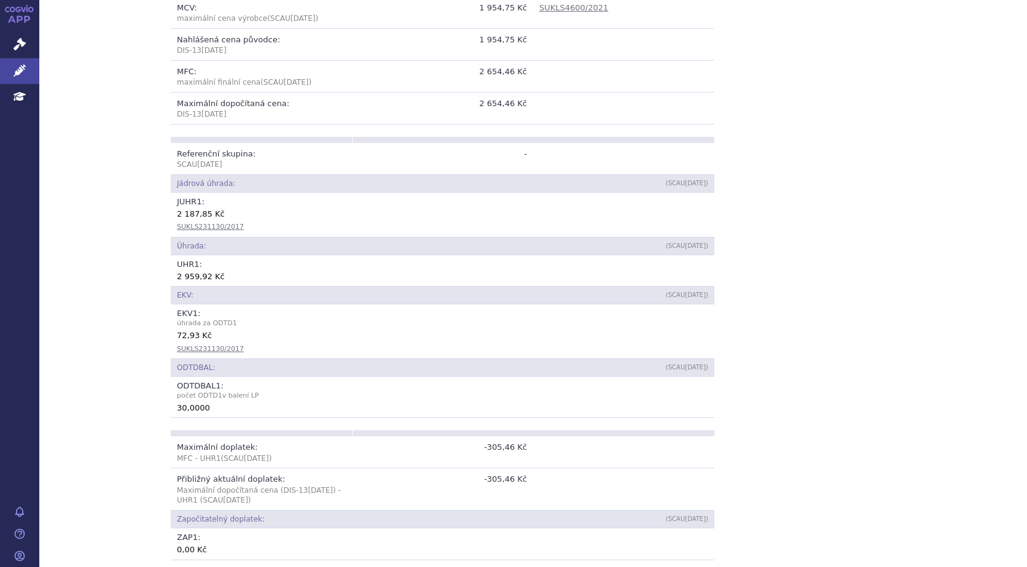
scroll to position [430, 0]
